Goal: Task Accomplishment & Management: Manage account settings

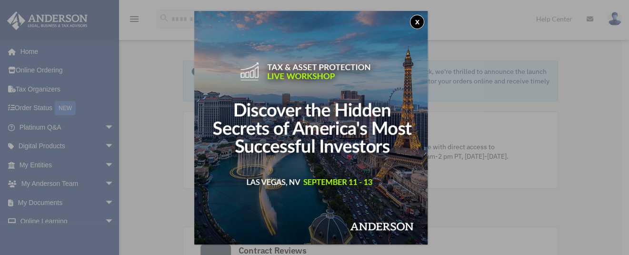
click at [423, 21] on button "x" at bounding box center [417, 22] width 14 height 14
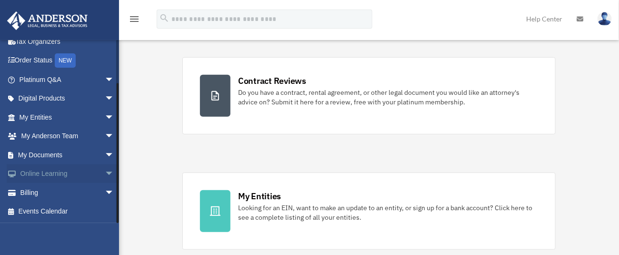
scroll to position [191, 0]
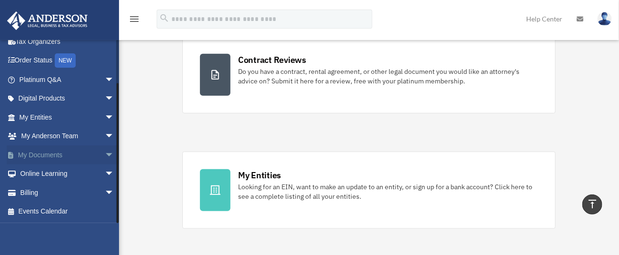
click at [105, 153] on span "arrow_drop_down" at bounding box center [114, 155] width 19 height 20
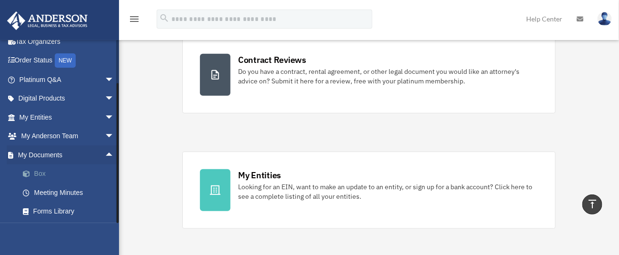
click at [82, 169] on link "Box" at bounding box center [70, 173] width 115 height 19
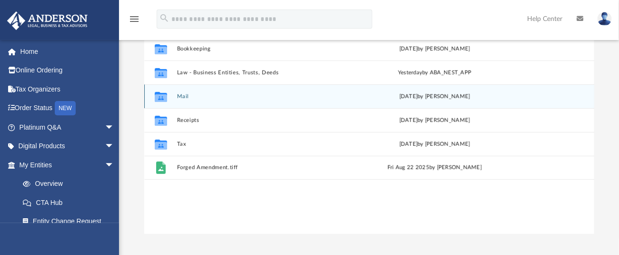
scroll to position [127, 0]
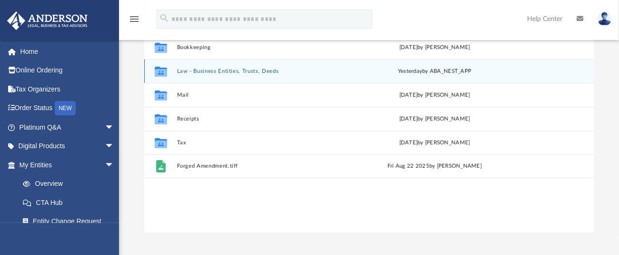
click at [248, 66] on div "Collaborated Folder Law - Business Entities, Trusts, Deeds yesterday by ABA_NES…" at bounding box center [369, 71] width 450 height 24
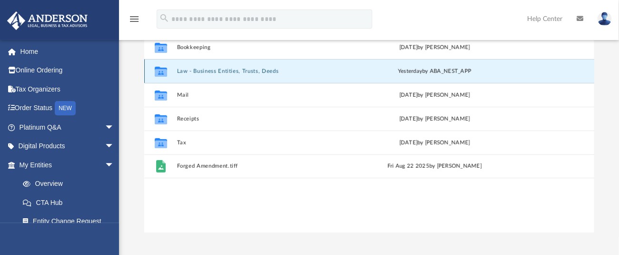
click at [256, 69] on button "Law - Business Entities, Trusts, Deeds" at bounding box center [261, 71] width 169 height 6
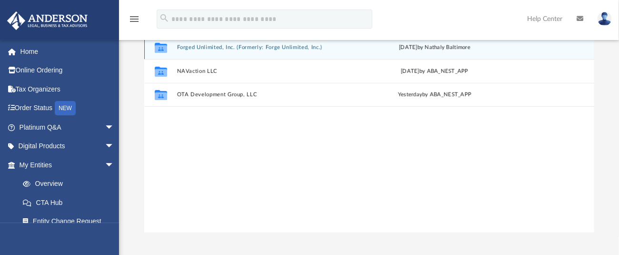
scroll to position [63, 0]
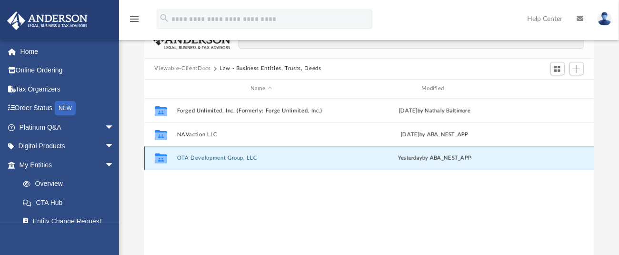
click at [220, 155] on button "OTA Development Group, LLC" at bounding box center [261, 158] width 169 height 6
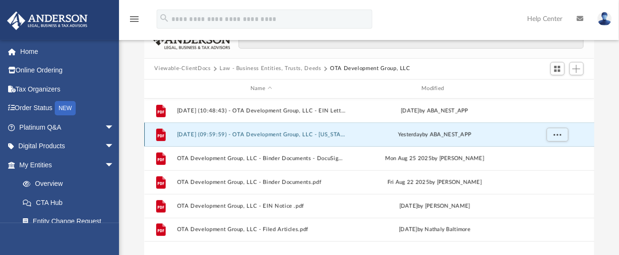
click at [285, 133] on button "2025.09.09 (09:59:59) - OTA Development Group, LLC - Texas Franchise from Texas…" at bounding box center [261, 134] width 169 height 6
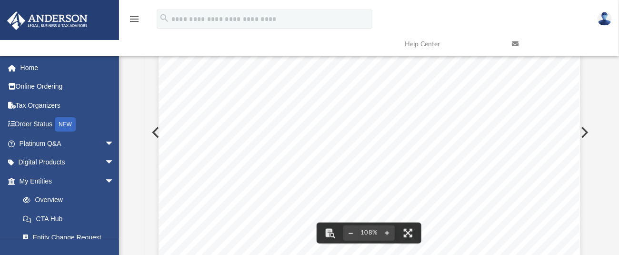
scroll to position [127, 0]
drag, startPoint x: 354, startPoint y: 123, endPoint x: 287, endPoint y: 135, distance: 68.2
click at [282, 135] on div "Page 1" at bounding box center [370, 161] width 422 height 542
drag, startPoint x: 337, startPoint y: 125, endPoint x: 213, endPoint y: 121, distance: 123.4
click at [213, 121] on div "Page 1" at bounding box center [370, 161] width 422 height 542
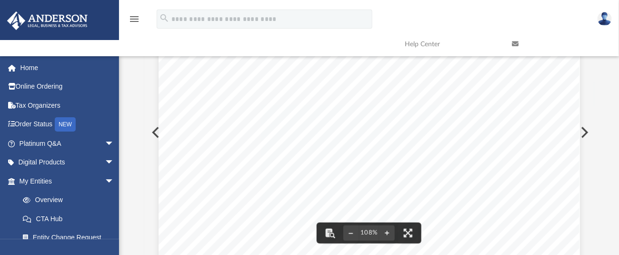
drag, startPoint x: 196, startPoint y: 122, endPoint x: 241, endPoint y: 178, distance: 71.1
click at [241, 178] on div "Page 1" at bounding box center [370, 161] width 422 height 542
click at [410, 231] on button "File preview" at bounding box center [408, 232] width 21 height 21
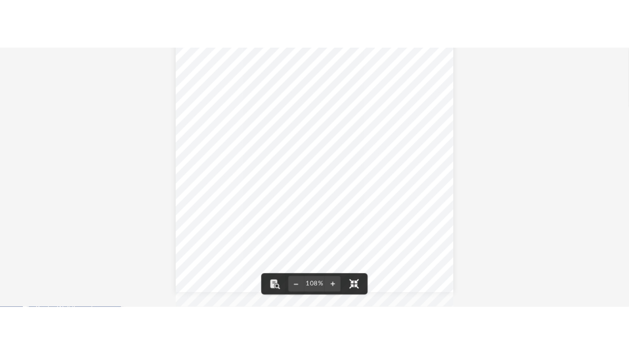
scroll to position [0, 0]
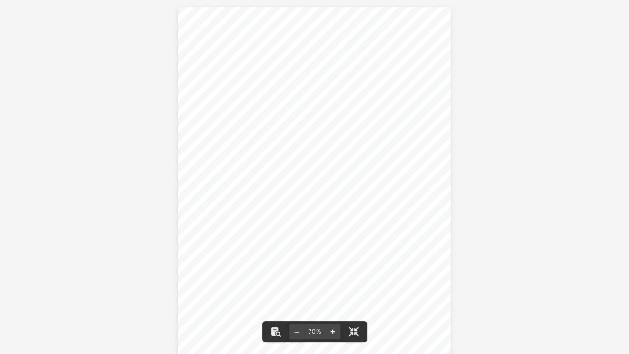
click at [327, 254] on button "File preview" at bounding box center [332, 331] width 15 height 21
click at [336, 254] on div "Page 1" at bounding box center [315, 208] width 312 height 416
click at [333, 254] on button "File preview" at bounding box center [332, 331] width 15 height 21
click at [296, 254] on button "File preview" at bounding box center [296, 331] width 15 height 21
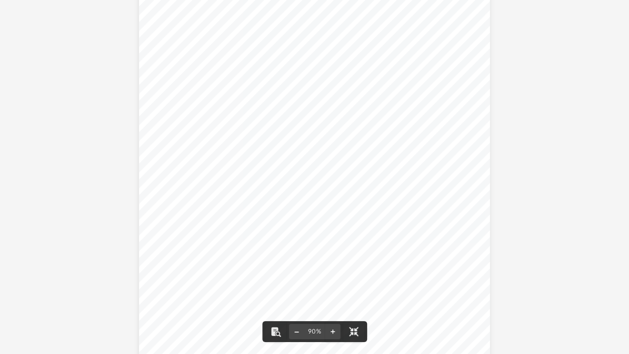
scroll to position [42, 0]
click at [295, 254] on button "File preview" at bounding box center [296, 331] width 15 height 21
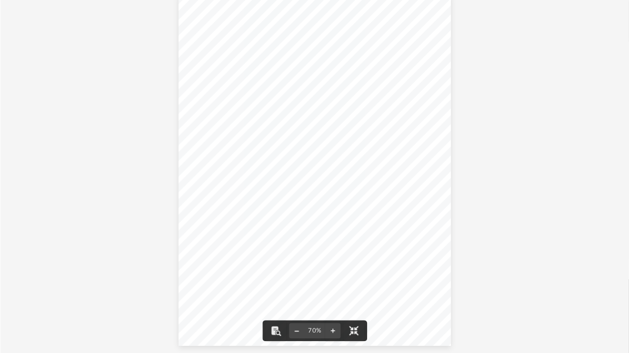
scroll to position [12, 0]
drag, startPoint x: 275, startPoint y: 332, endPoint x: 386, endPoint y: 330, distance: 111.0
click at [386, 254] on div "70%" at bounding box center [314, 177] width 629 height 354
click at [331, 254] on button "File preview" at bounding box center [332, 331] width 15 height 21
click at [331, 254] on div "Page 1" at bounding box center [315, 195] width 312 height 416
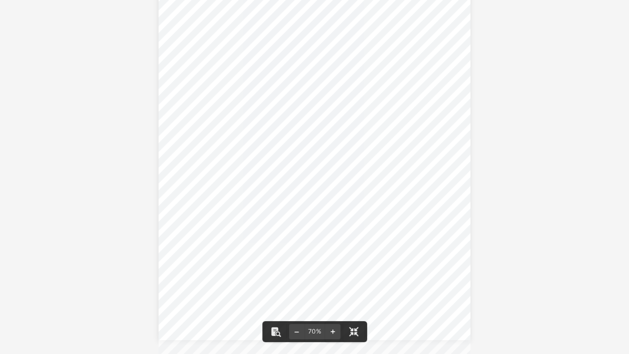
scroll to position [62, 0]
click at [333, 254] on button "File preview" at bounding box center [332, 331] width 15 height 21
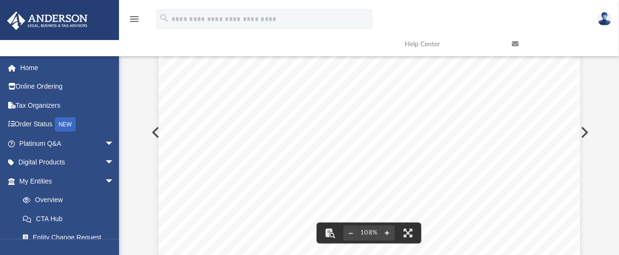
scroll to position [311, 0]
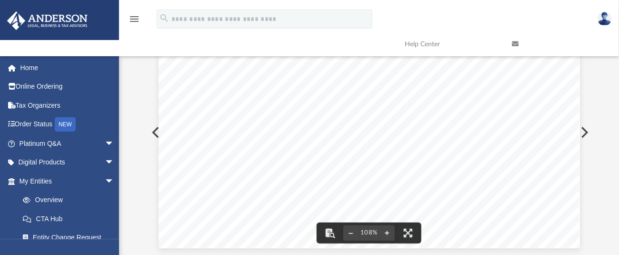
click at [585, 131] on button "Preview" at bounding box center [584, 132] width 21 height 27
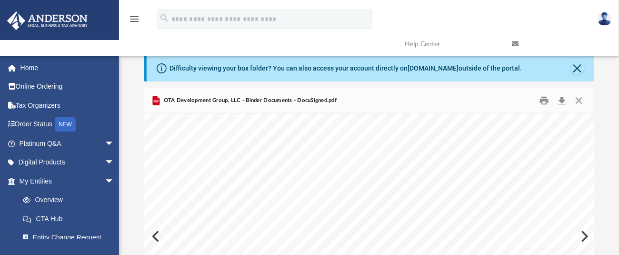
scroll to position [0, 0]
click at [543, 99] on button "Print" at bounding box center [544, 100] width 19 height 15
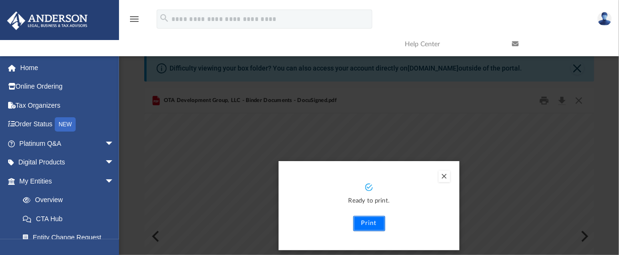
click at [369, 221] on button "Print" at bounding box center [369, 223] width 32 height 15
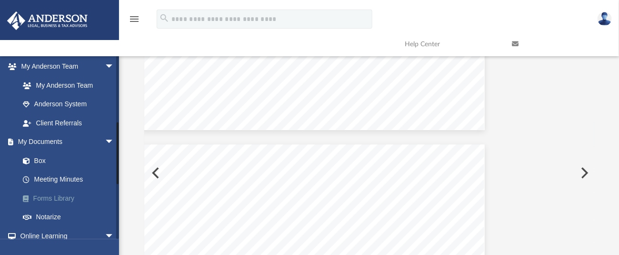
scroll to position [254, 0]
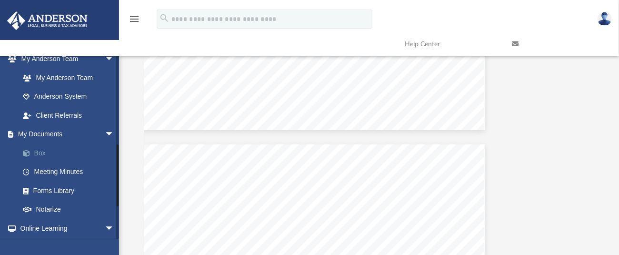
click at [44, 150] on link "Box" at bounding box center [70, 152] width 115 height 19
click at [42, 150] on link "Box" at bounding box center [70, 152] width 115 height 19
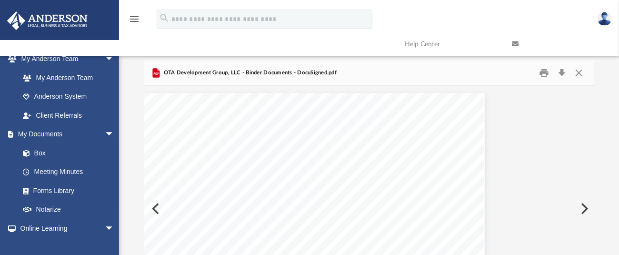
scroll to position [0, 0]
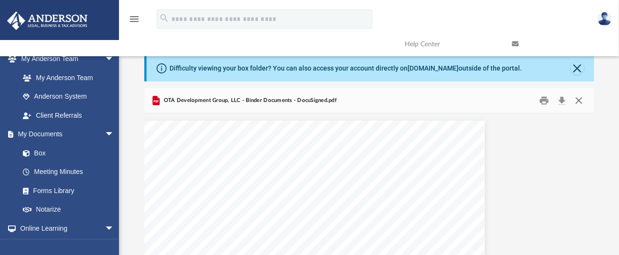
click at [583, 99] on button "Close" at bounding box center [579, 100] width 17 height 15
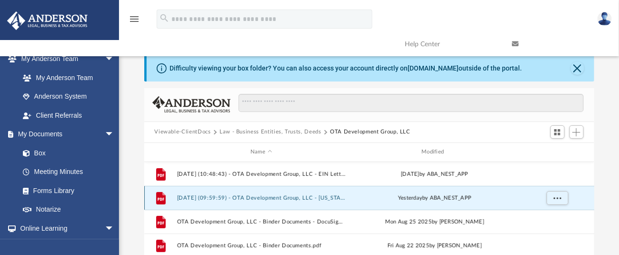
scroll to position [63, 0]
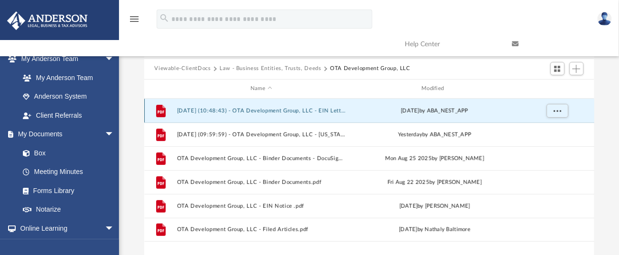
click at [266, 108] on button "2025.08.29 (10:48:43) - OTA Development Group, LLC - EIN Letter from IRS.pdf" at bounding box center [261, 110] width 169 height 6
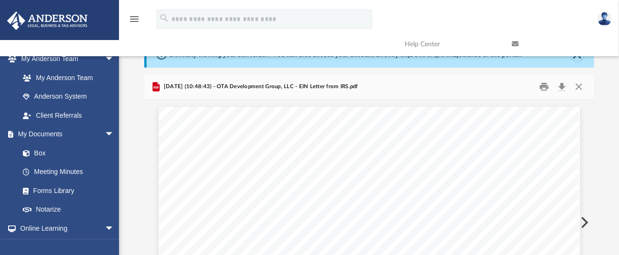
scroll to position [0, 0]
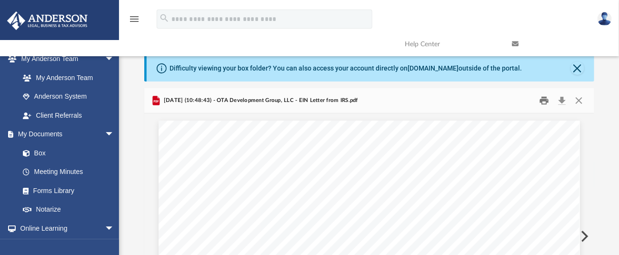
click at [547, 101] on button "Print" at bounding box center [544, 100] width 19 height 15
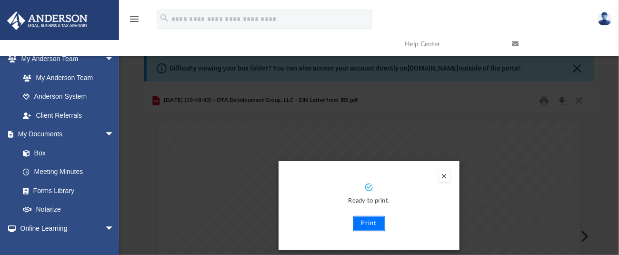
click at [375, 218] on button "Print" at bounding box center [369, 223] width 32 height 15
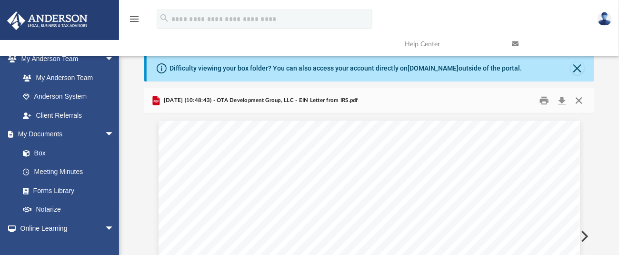
click at [576, 99] on button "Close" at bounding box center [579, 100] width 17 height 15
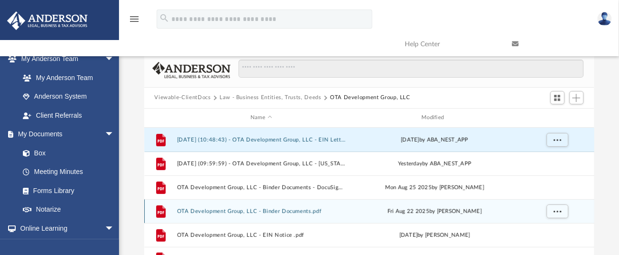
scroll to position [63, 0]
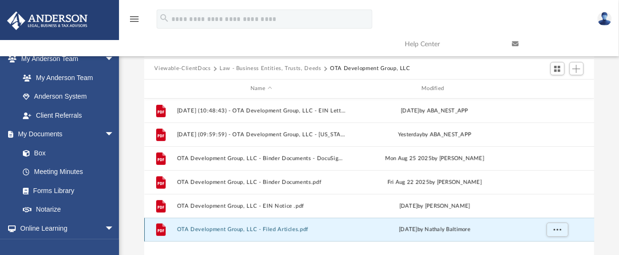
click at [277, 228] on button "OTA Development Group, LLC - Filed Articles.pdf" at bounding box center [261, 229] width 169 height 6
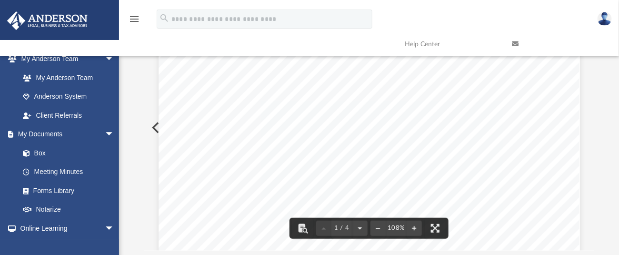
scroll to position [0, 0]
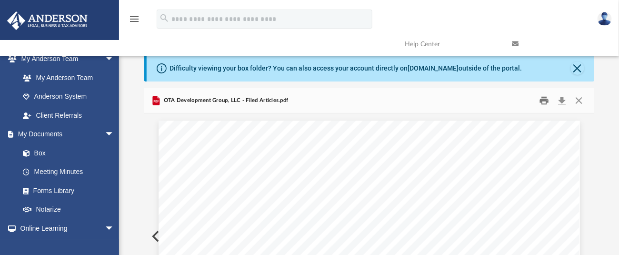
click at [544, 100] on button "Print" at bounding box center [544, 100] width 19 height 15
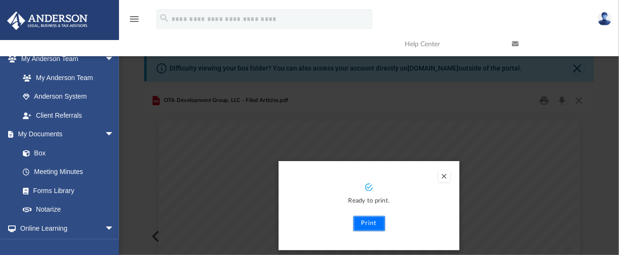
click at [366, 224] on button "Print" at bounding box center [369, 223] width 32 height 15
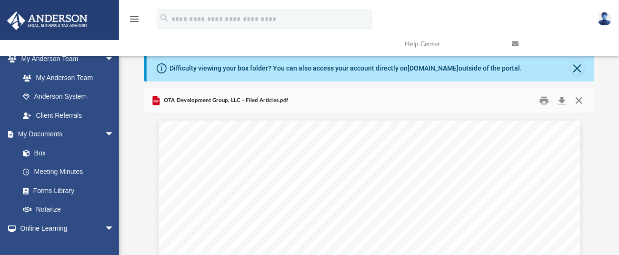
click at [577, 101] on button "Close" at bounding box center [579, 100] width 17 height 15
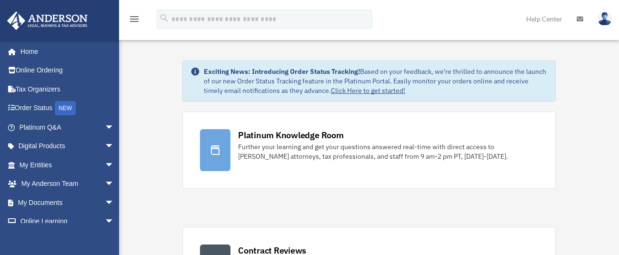
scroll to position [191, 0]
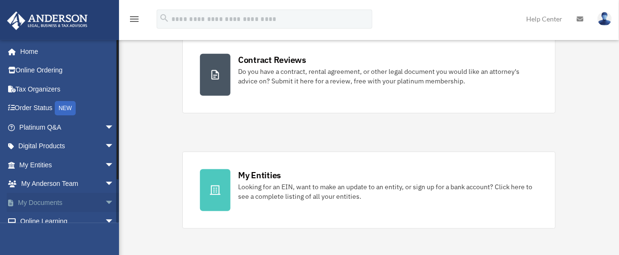
click at [56, 201] on link "My Documents arrow_drop_down" at bounding box center [68, 202] width 122 height 19
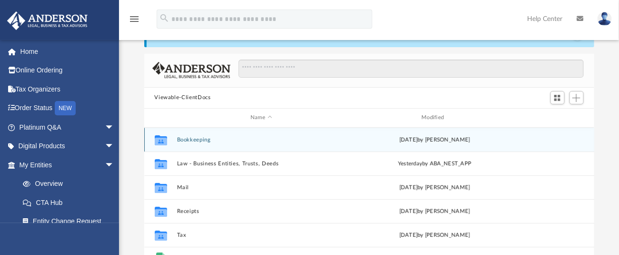
scroll to position [63, 0]
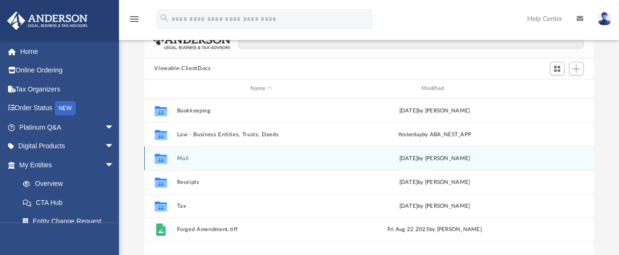
click at [182, 154] on div "Collaborated Folder Mail Wed Dec 18 2024 by Dan Landkamer" at bounding box center [369, 158] width 450 height 24
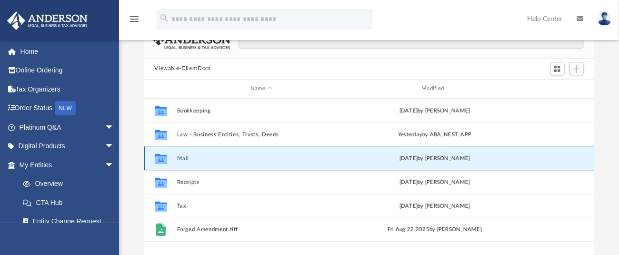
click at [184, 158] on button "Mail" at bounding box center [261, 158] width 169 height 6
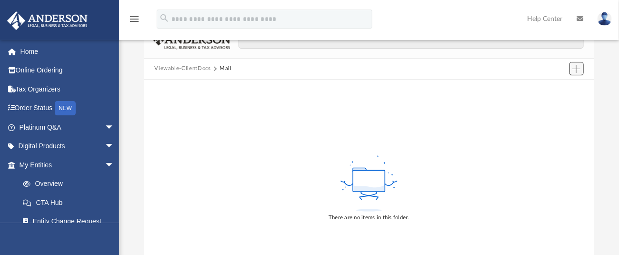
click at [581, 67] on button "Add" at bounding box center [577, 68] width 14 height 13
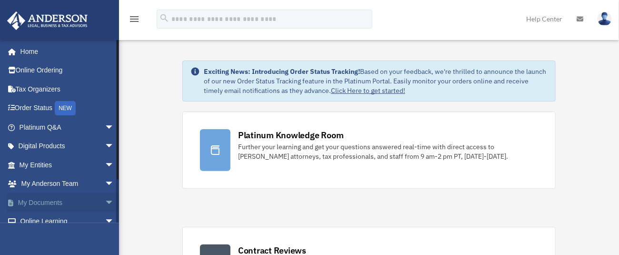
click at [47, 201] on link "My Documents arrow_drop_down" at bounding box center [68, 202] width 122 height 19
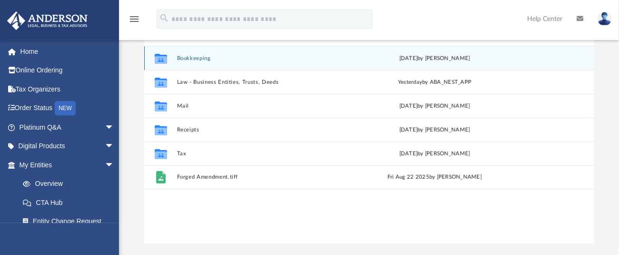
scroll to position [127, 0]
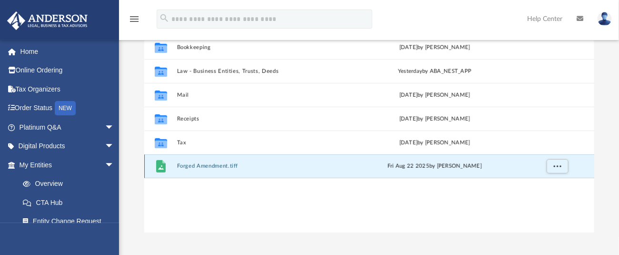
click at [213, 164] on button "Forged Amendment.tiff" at bounding box center [261, 166] width 169 height 6
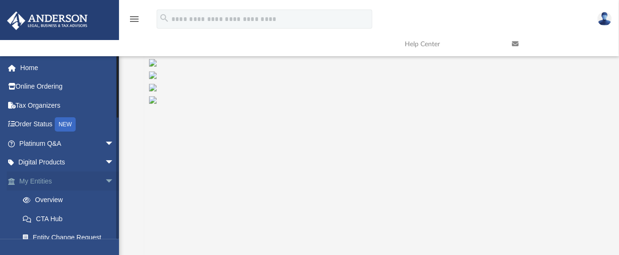
click at [56, 177] on link "My Entities arrow_drop_down" at bounding box center [68, 180] width 122 height 19
click at [105, 178] on span "arrow_drop_down" at bounding box center [114, 181] width 19 height 20
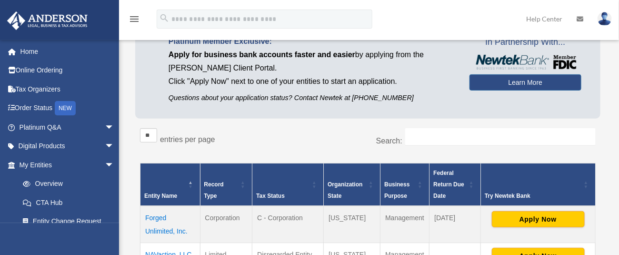
scroll to position [127, 0]
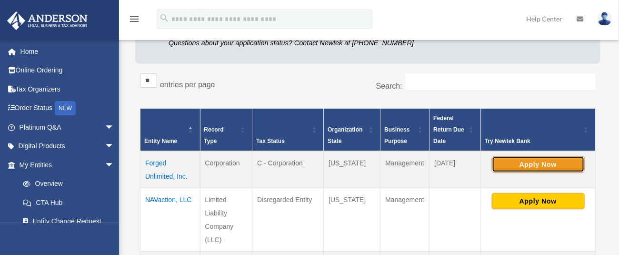
click at [533, 161] on button "Apply Now" at bounding box center [538, 164] width 93 height 16
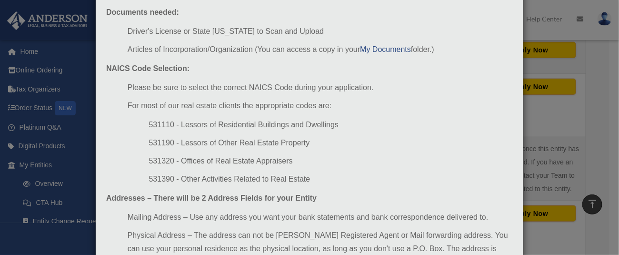
scroll to position [182, 0]
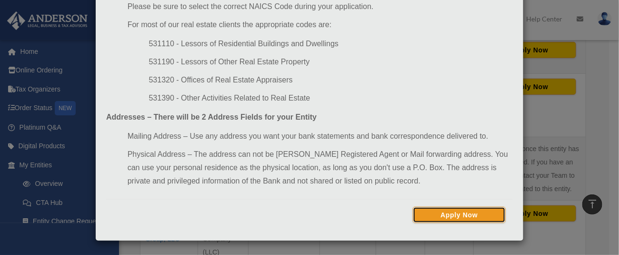
click at [428, 212] on button "Apply Now" at bounding box center [459, 215] width 93 height 16
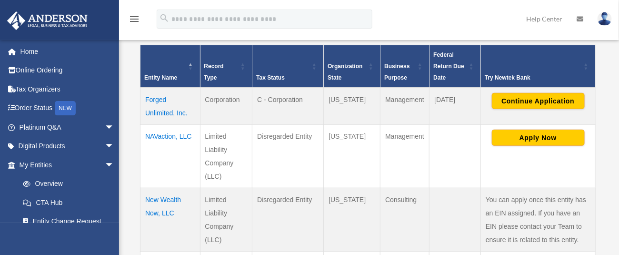
scroll to position [191, 0]
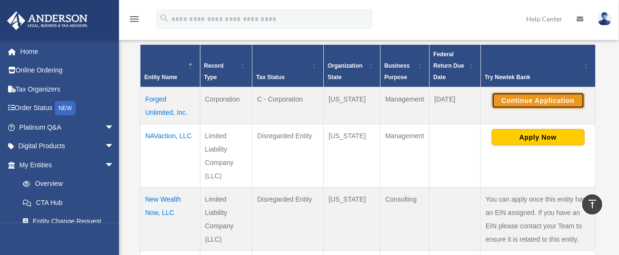
click at [524, 93] on button "Continue Application" at bounding box center [538, 100] width 93 height 16
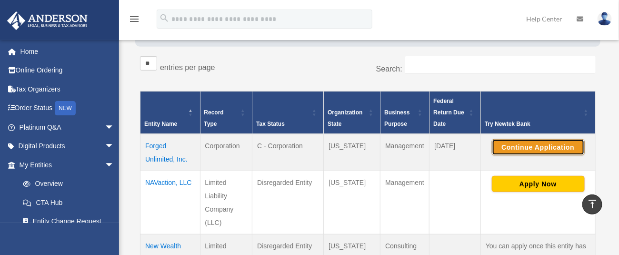
scroll to position [127, 0]
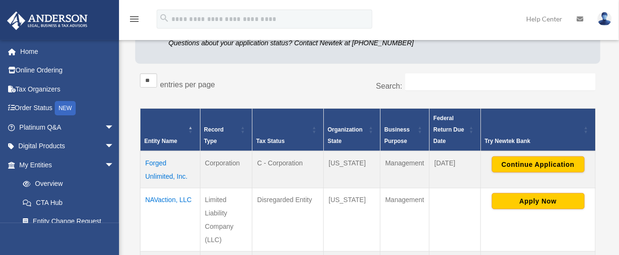
click at [516, 139] on div "Try Newtek Bank" at bounding box center [533, 140] width 96 height 11
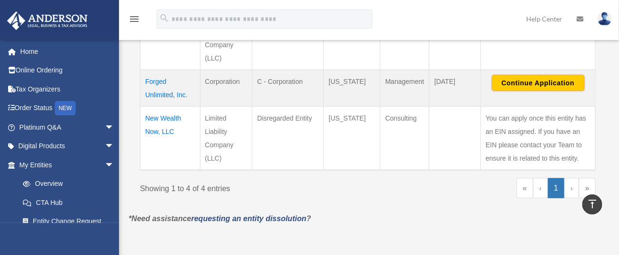
scroll to position [317, 0]
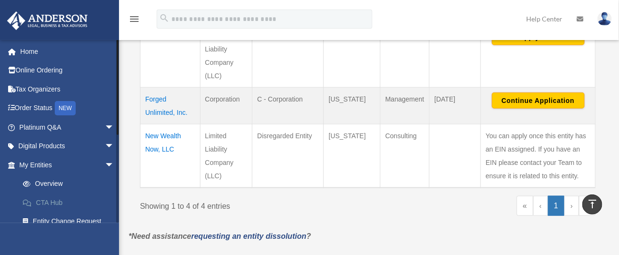
click at [42, 200] on link "CTA Hub" at bounding box center [70, 202] width 115 height 19
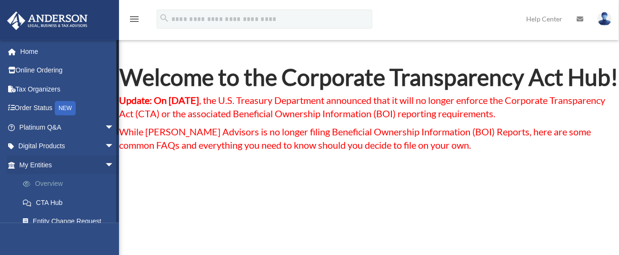
click at [42, 180] on link "Overview" at bounding box center [70, 183] width 115 height 19
click at [48, 182] on link "Overview" at bounding box center [70, 183] width 115 height 19
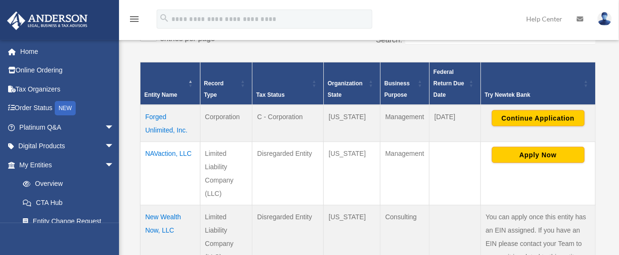
scroll to position [191, 0]
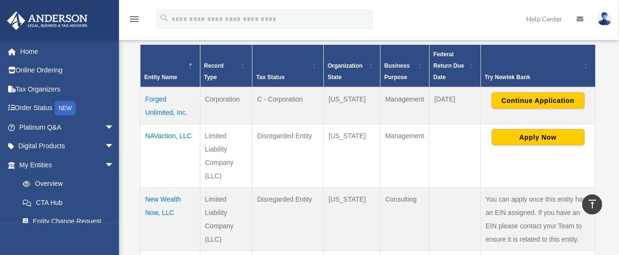
click at [162, 134] on td "NAVaction, LLC" at bounding box center [171, 155] width 60 height 63
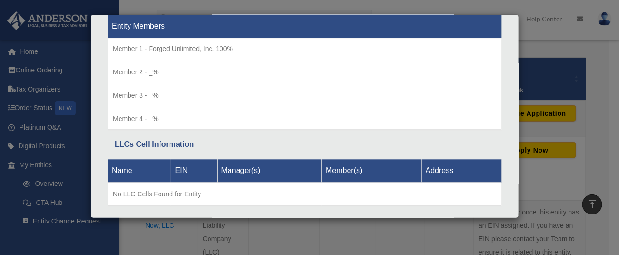
scroll to position [254, 0]
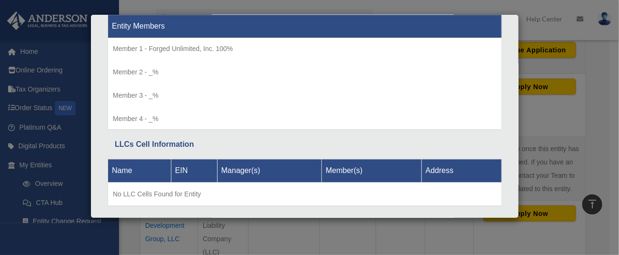
click at [348, 232] on div "Details × Articles Sent Organizational Date" at bounding box center [309, 127] width 619 height 255
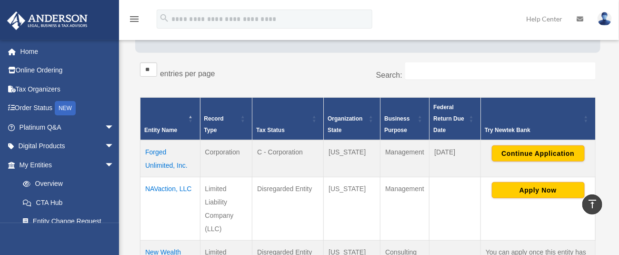
scroll to position [127, 0]
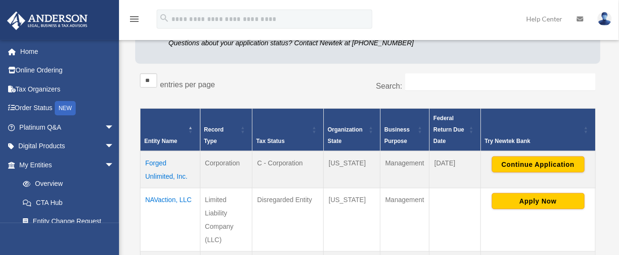
click at [165, 169] on td "Forged Unlimited, Inc." at bounding box center [171, 169] width 60 height 37
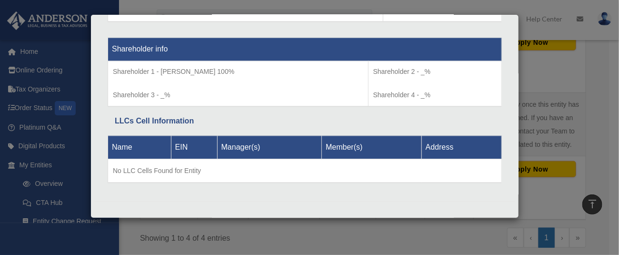
scroll to position [317, 0]
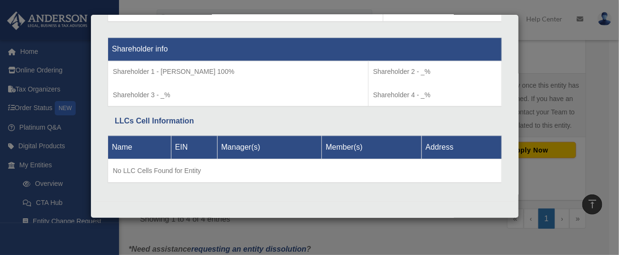
click at [306, 240] on div "Details × Articles Sent Organizational Date" at bounding box center [309, 127] width 619 height 255
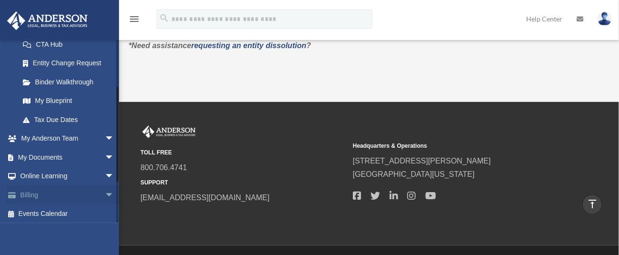
scroll to position [161, 0]
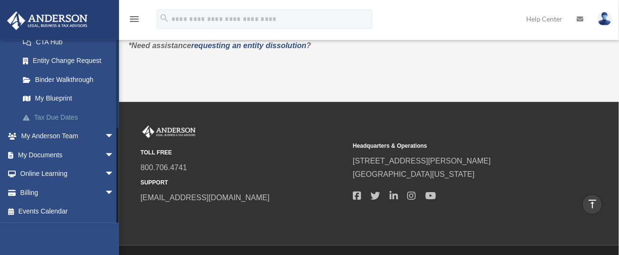
click at [55, 112] on link "Tax Due Dates" at bounding box center [70, 117] width 115 height 19
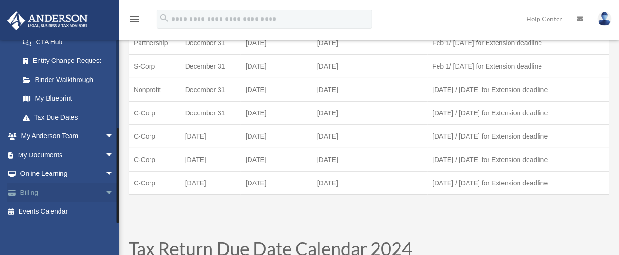
scroll to position [127, 0]
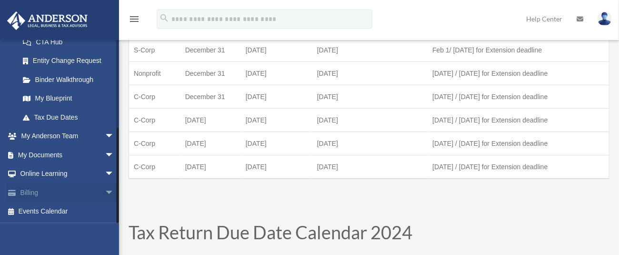
click at [46, 186] on link "Billing arrow_drop_down" at bounding box center [68, 192] width 122 height 19
click at [48, 190] on link "Billing arrow_drop_down" at bounding box center [68, 192] width 122 height 19
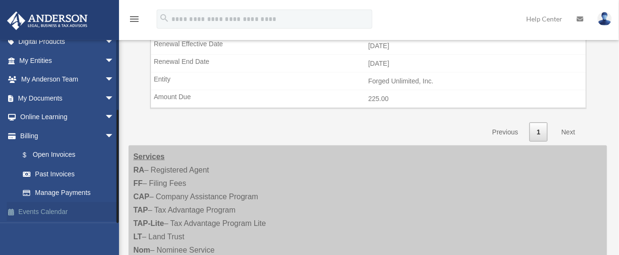
scroll to position [254, 0]
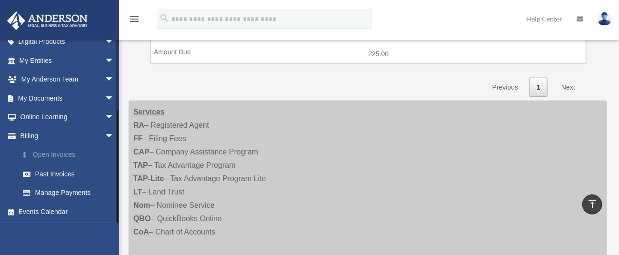
click at [68, 153] on link "$ Open Invoices" at bounding box center [70, 155] width 115 height 20
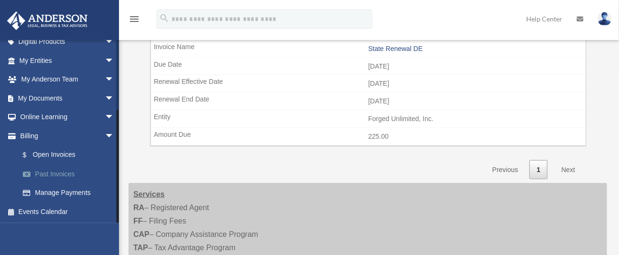
scroll to position [191, 0]
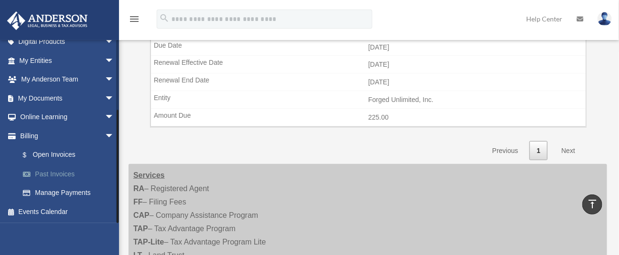
click at [53, 172] on link "Past Invoices" at bounding box center [70, 173] width 115 height 19
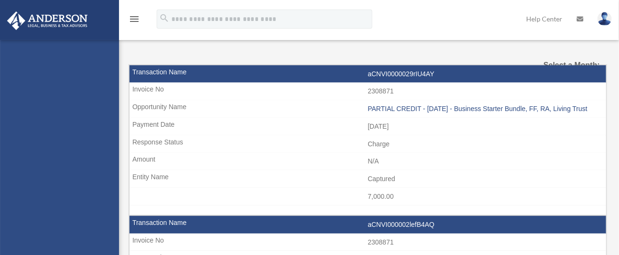
select select
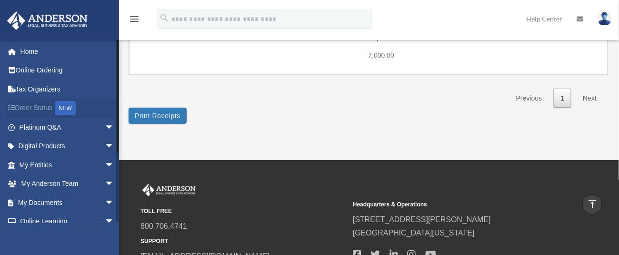
scroll to position [1284, 0]
